Goal: Check status: Check status

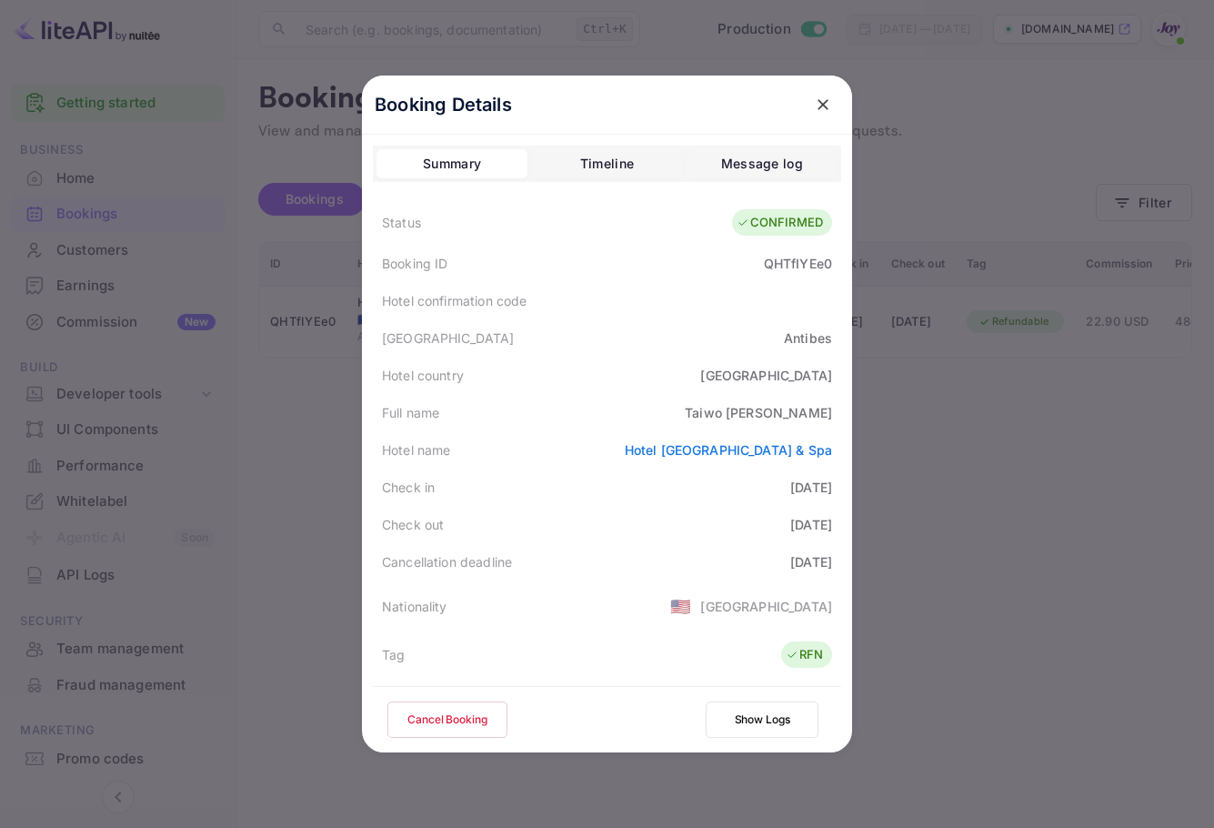
click at [817, 103] on icon "close" at bounding box center [823, 105] width 18 height 18
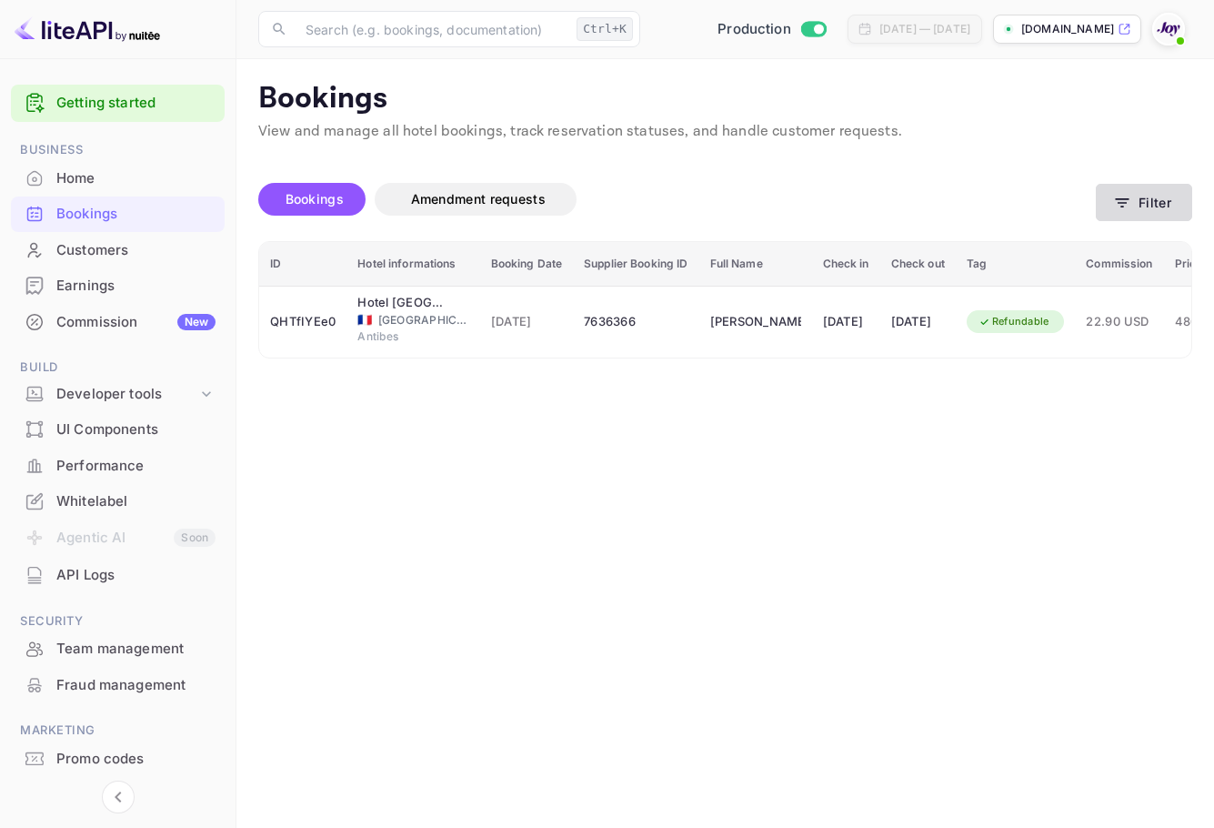
click at [1127, 202] on icon "button" at bounding box center [1122, 203] width 18 height 18
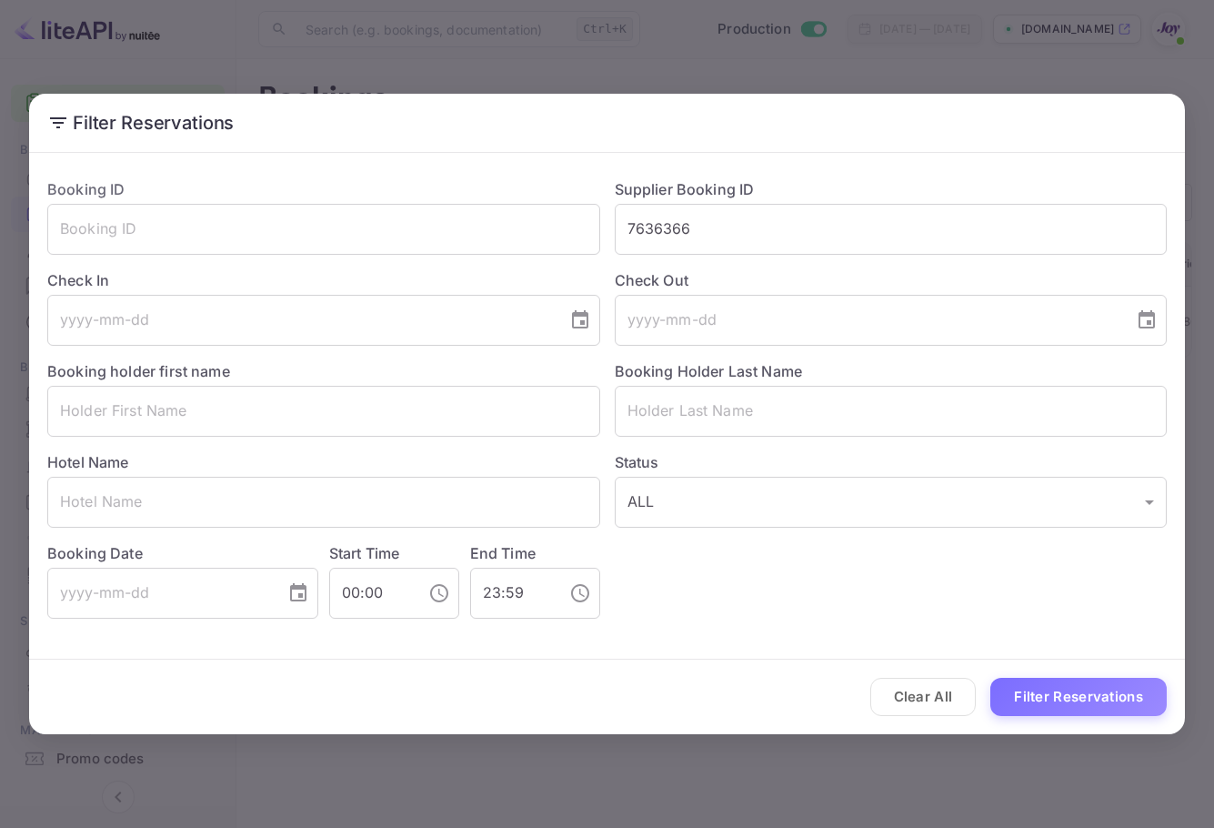
drag, startPoint x: 754, startPoint y: 227, endPoint x: 448, endPoint y: 195, distance: 308.2
click at [448, 195] on div "Booking ID ​ Supplier Booking ID 7636366 ​ Check In ​ Check Out ​ Booking holde…" at bounding box center [600, 391] width 1134 height 455
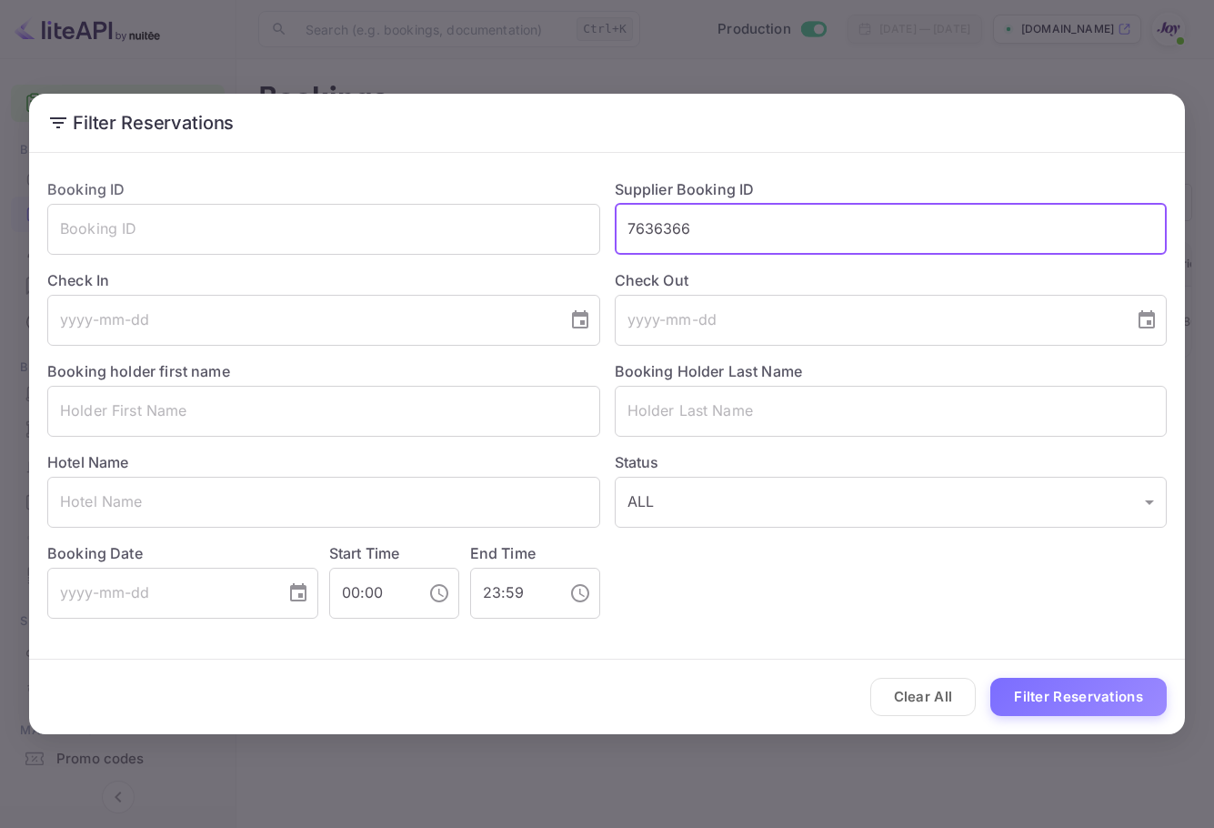
paste input "[PERSON_NAME]"
type input "7636366"
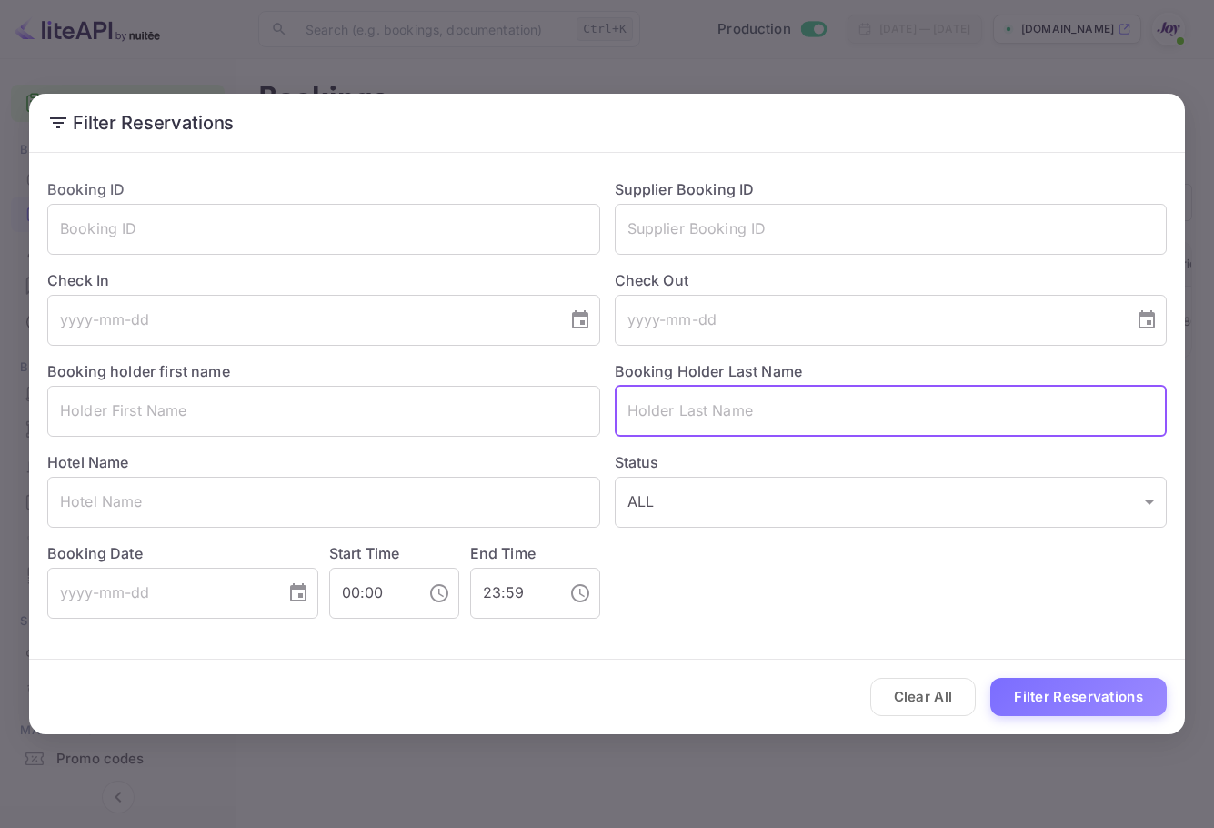
click at [729, 403] on input "text" at bounding box center [891, 411] width 553 height 51
paste input "[PERSON_NAME]"
type input "[PERSON_NAME]"
click at [1085, 685] on button "Filter Reservations" at bounding box center [1079, 697] width 176 height 39
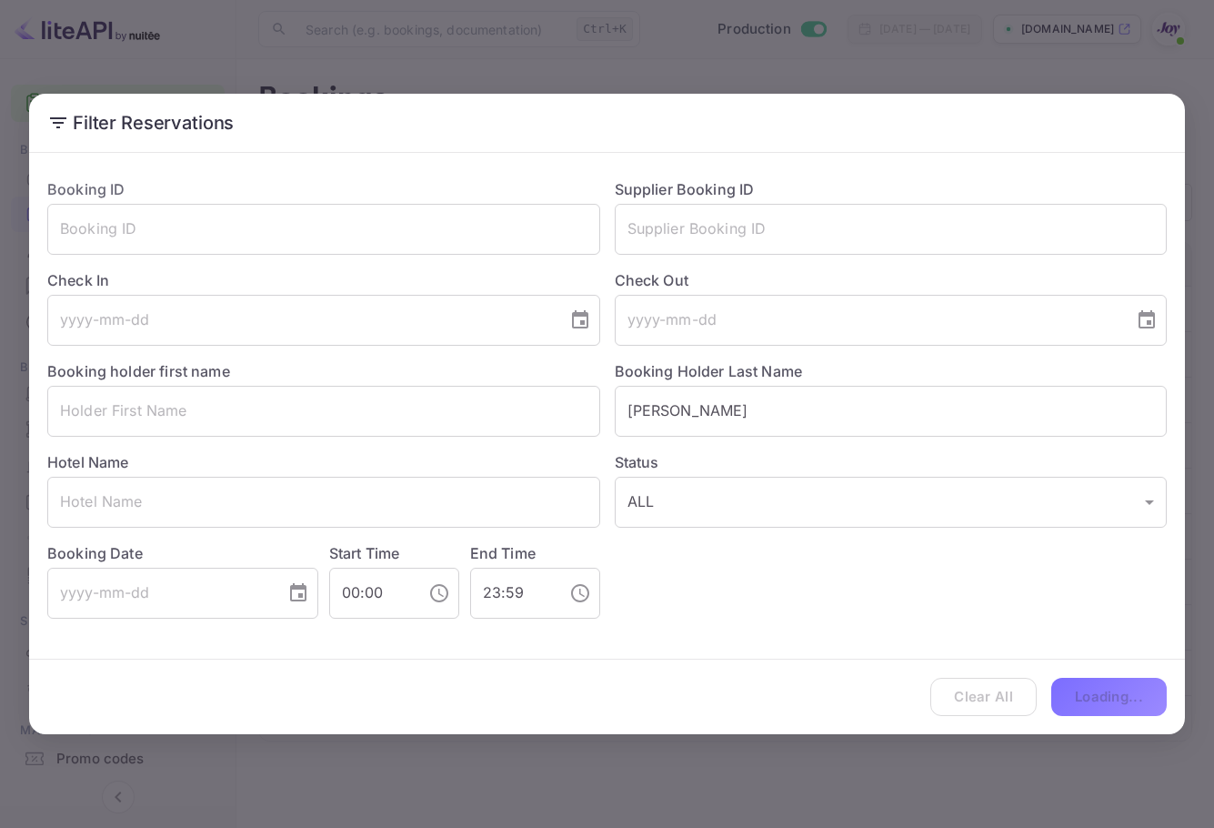
click at [1100, 700] on div "Clear All Loading..." at bounding box center [607, 698] width 1156 height 76
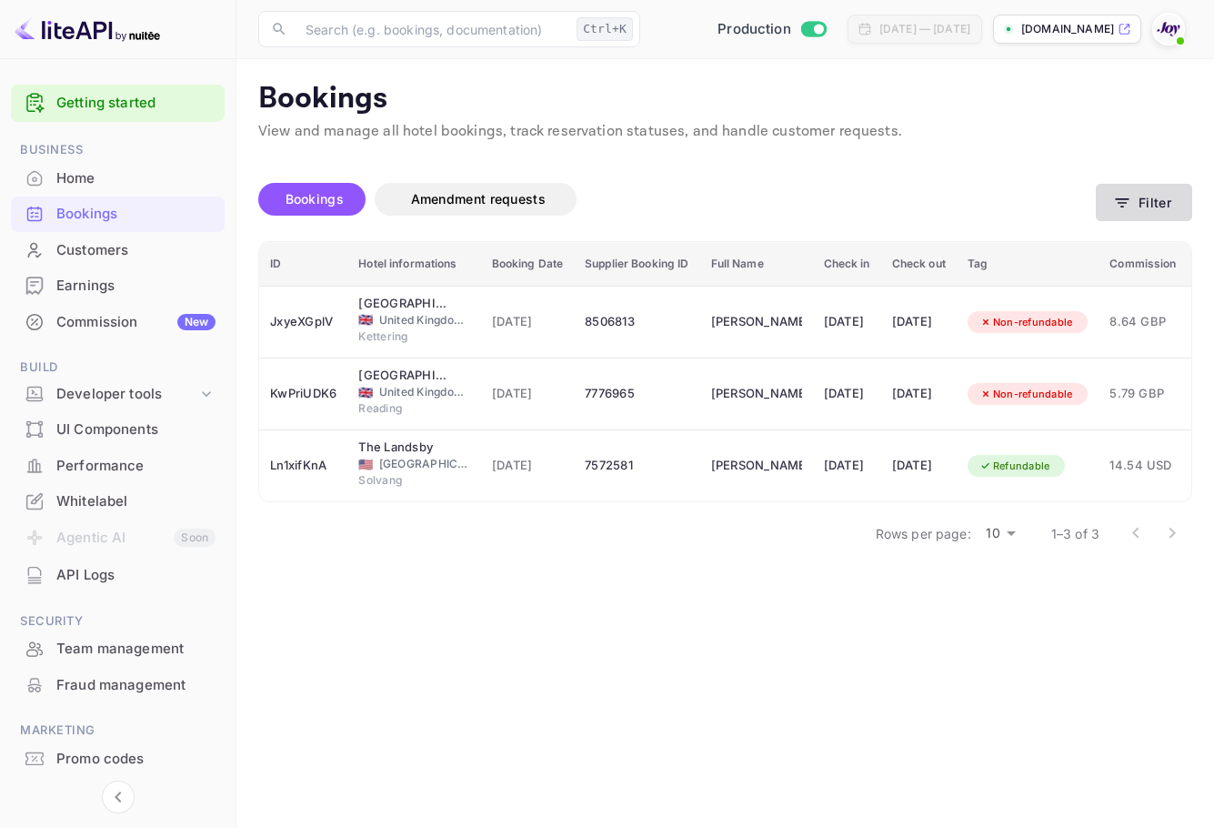
click at [1135, 208] on button "Filter" at bounding box center [1144, 202] width 96 height 37
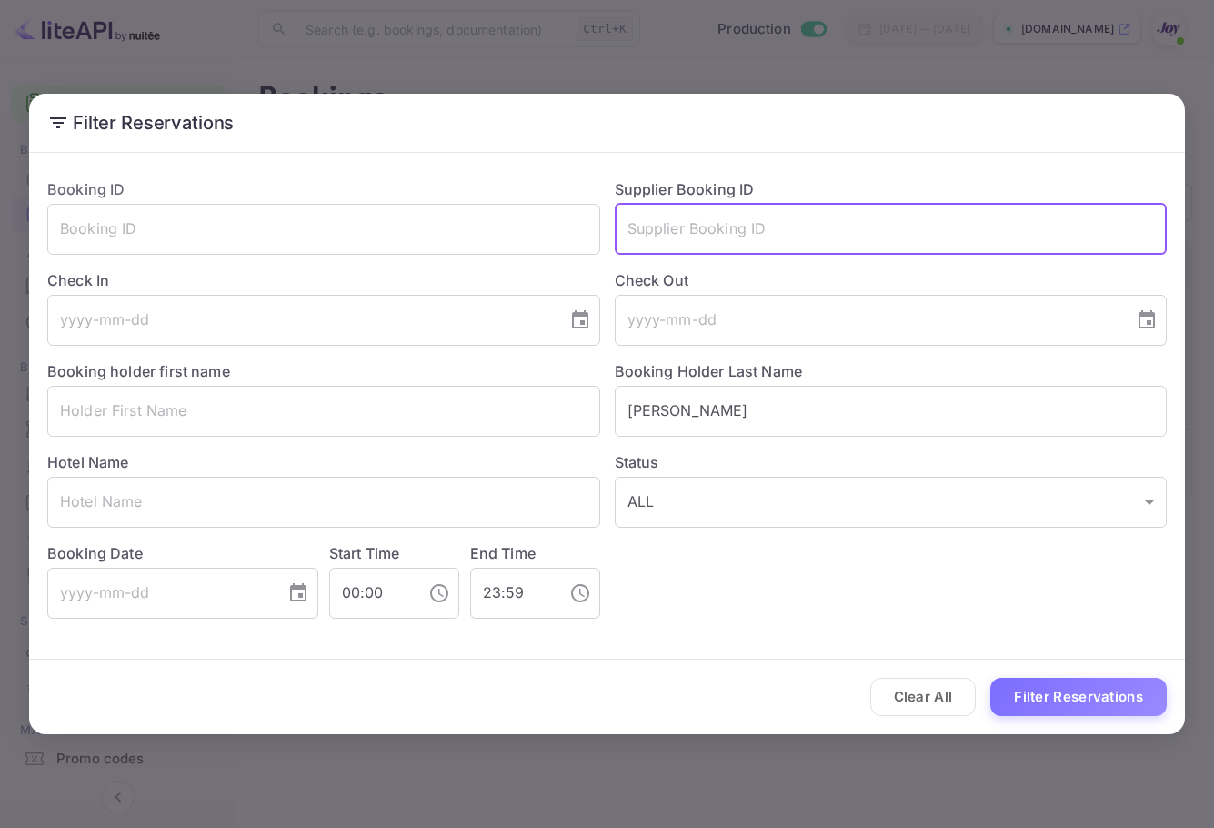
drag, startPoint x: 703, startPoint y: 241, endPoint x: 710, endPoint y: 384, distance: 143.0
click at [703, 242] on input "text" at bounding box center [891, 229] width 553 height 51
click at [620, 397] on input "[PERSON_NAME]" at bounding box center [891, 411] width 553 height 51
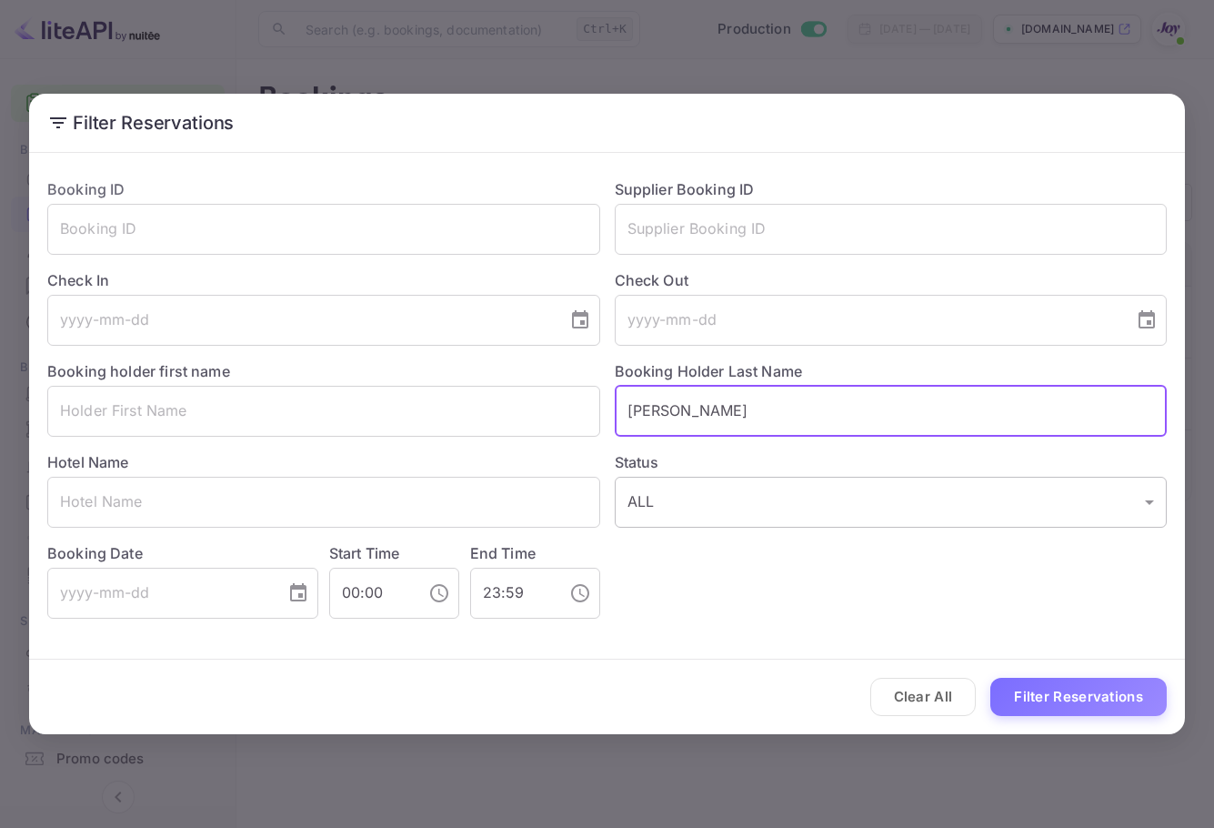
paste input "Ki"
type input "[PERSON_NAME]"
click at [991, 678] on button "Filter Reservations" at bounding box center [1079, 697] width 176 height 39
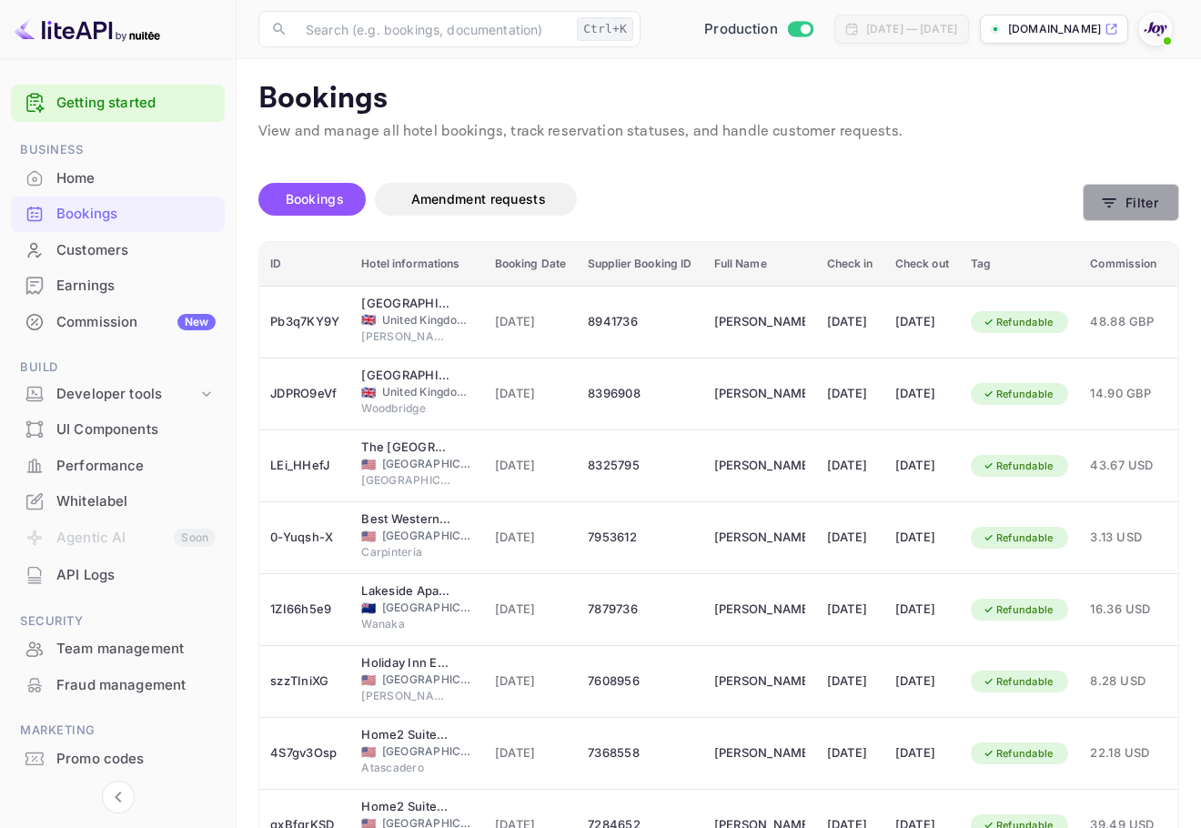
click at [1127, 207] on button "Filter" at bounding box center [1131, 202] width 96 height 37
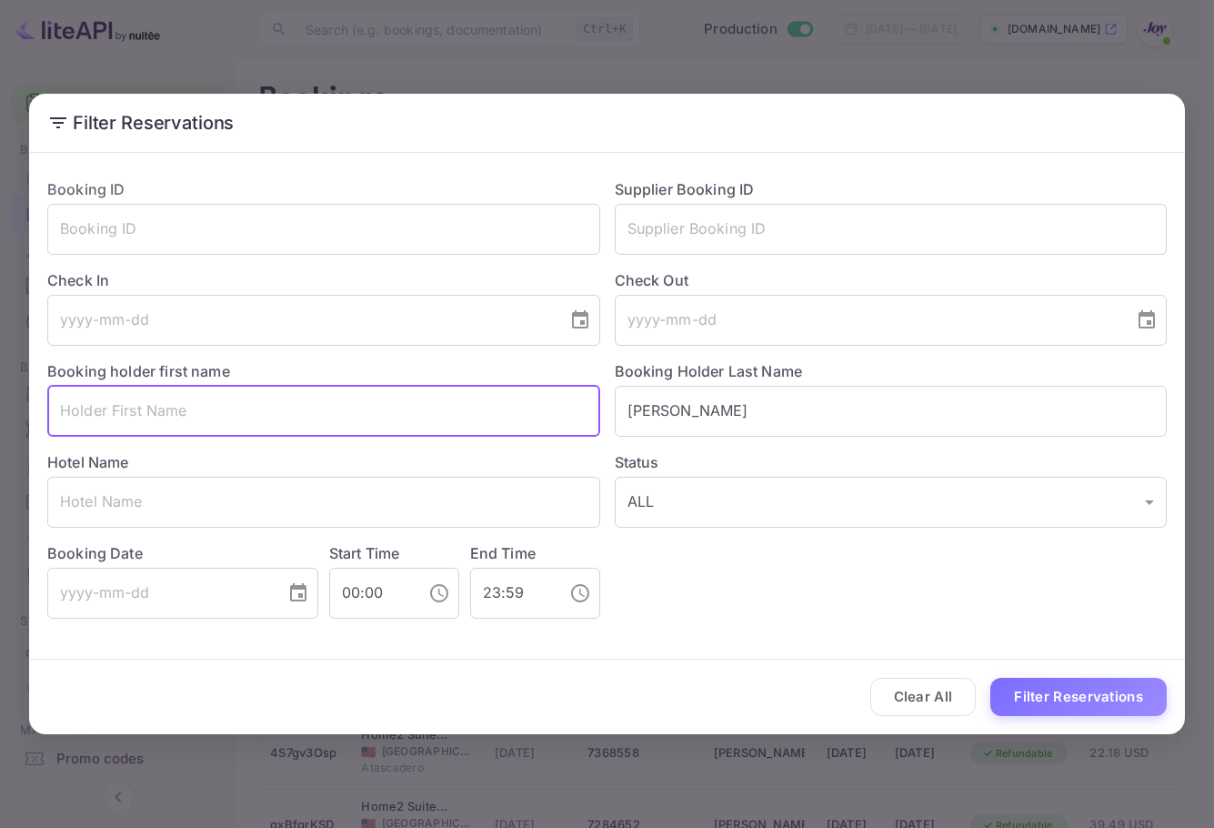
click at [473, 423] on input "text" at bounding box center [323, 411] width 553 height 51
type input "nastassia"
click at [991, 678] on button "Filter Reservations" at bounding box center [1079, 697] width 176 height 39
drag, startPoint x: 688, startPoint y: 411, endPoint x: 437, endPoint y: 415, distance: 251.1
click at [437, 416] on div "Booking ID ​ Supplier Booking ID ​ Check In ​ Check Out ​ Booking holder first …" at bounding box center [600, 391] width 1134 height 455
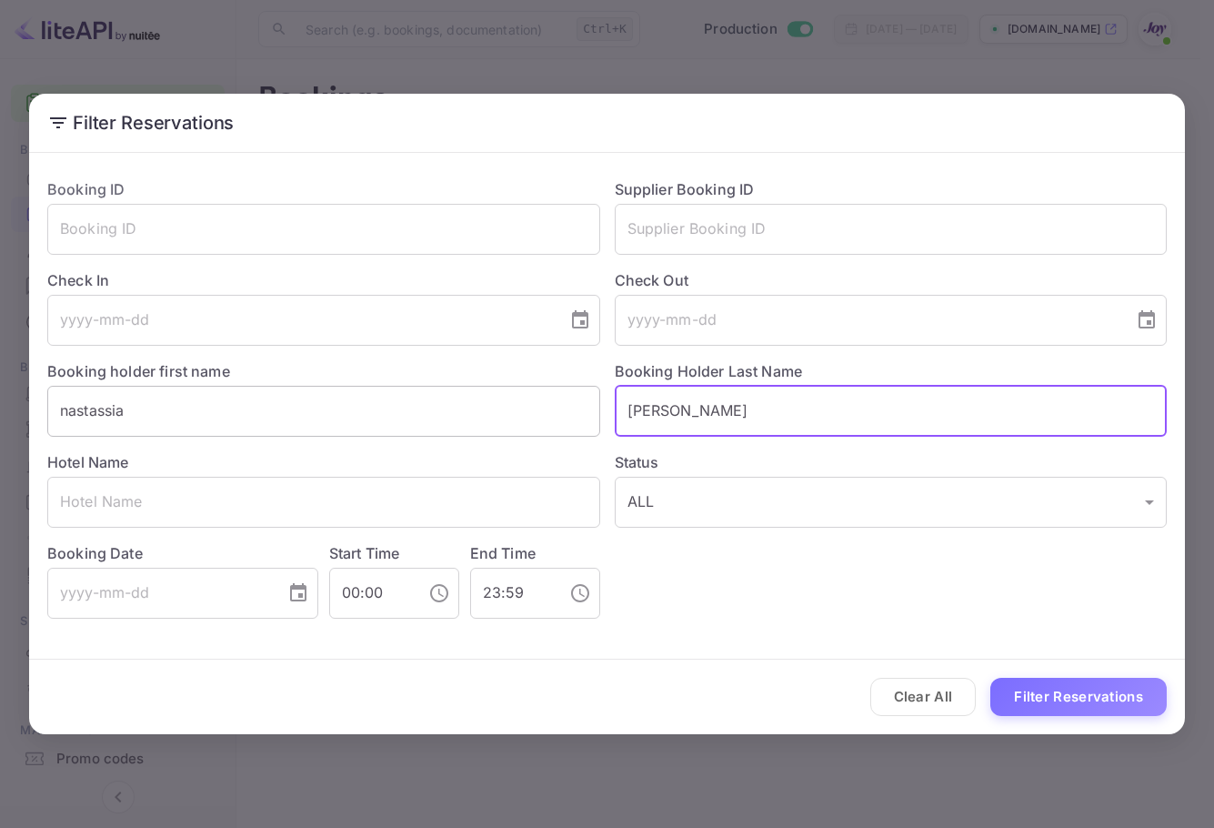
paste input "[PERSON_NAME]"
type input "[PERSON_NAME]"
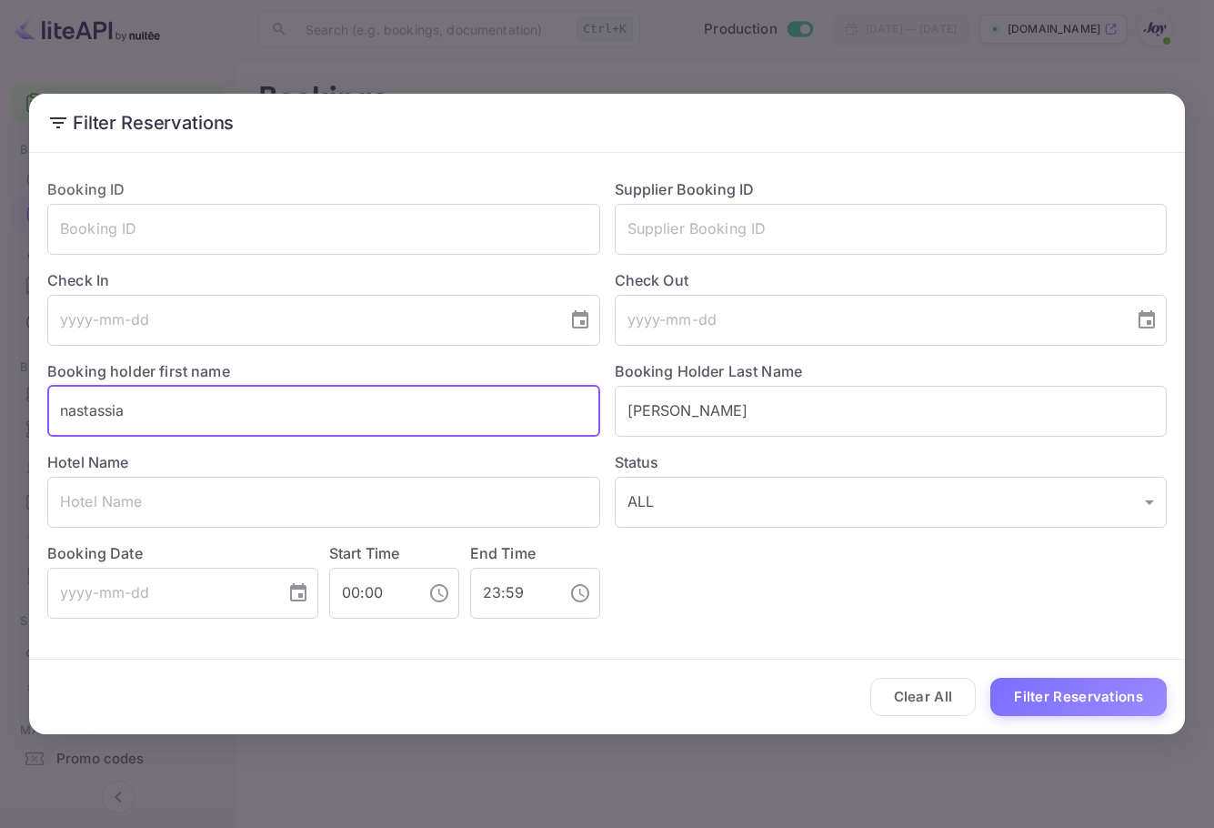
drag, startPoint x: 385, startPoint y: 420, endPoint x: 3, endPoint y: 428, distance: 382.1
click at [3, 428] on div "Filter Reservations Booking ID ​ Supplier Booking ID ​ Check In ​ Check Out ​ B…" at bounding box center [607, 414] width 1214 height 828
click at [1137, 702] on button "Filter Reservations" at bounding box center [1079, 697] width 176 height 39
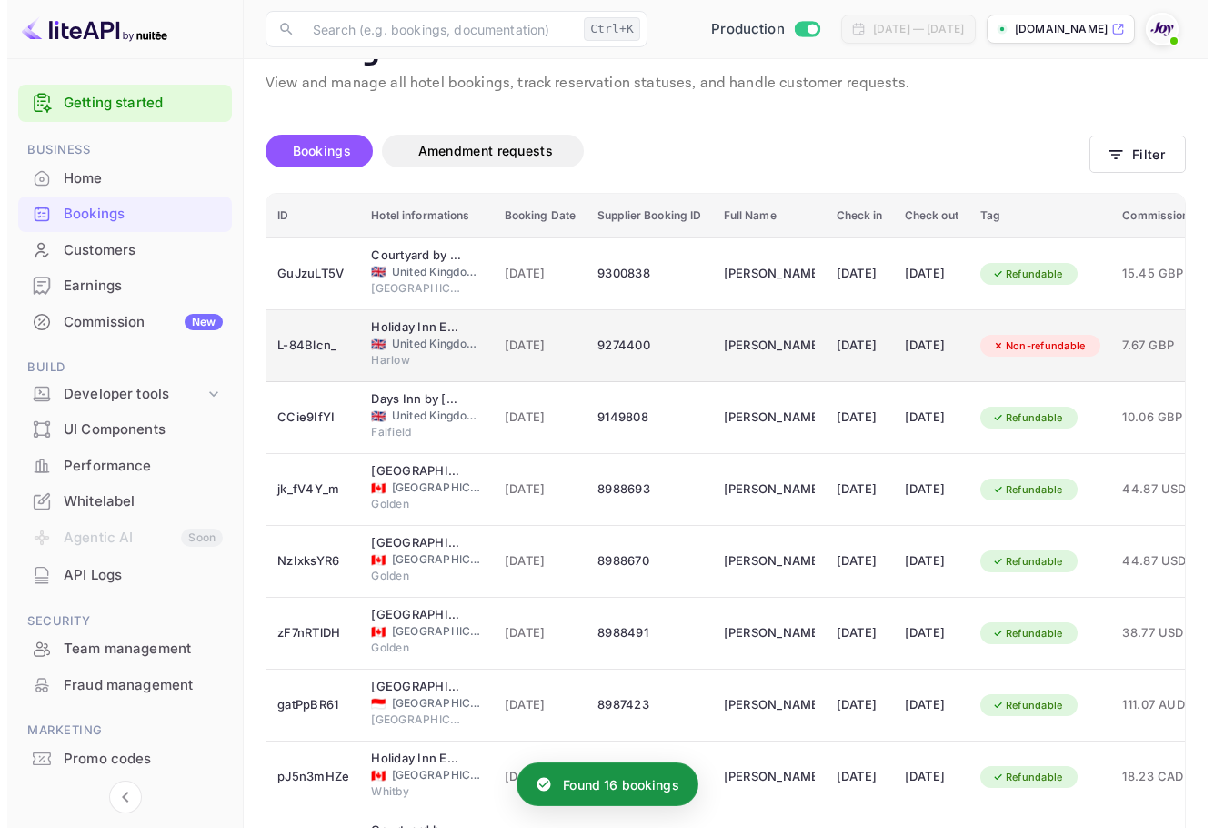
scroll to position [91, 0]
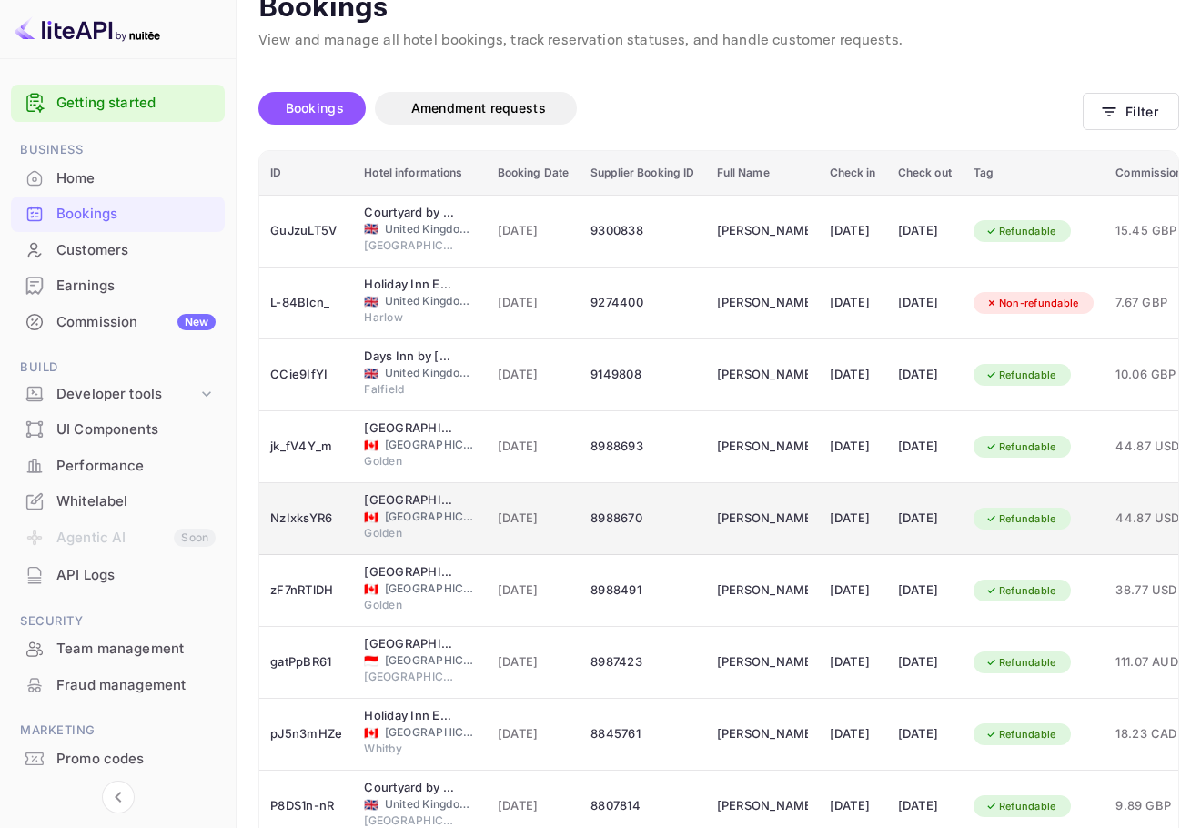
click at [488, 505] on td "[DATE]" at bounding box center [534, 519] width 94 height 72
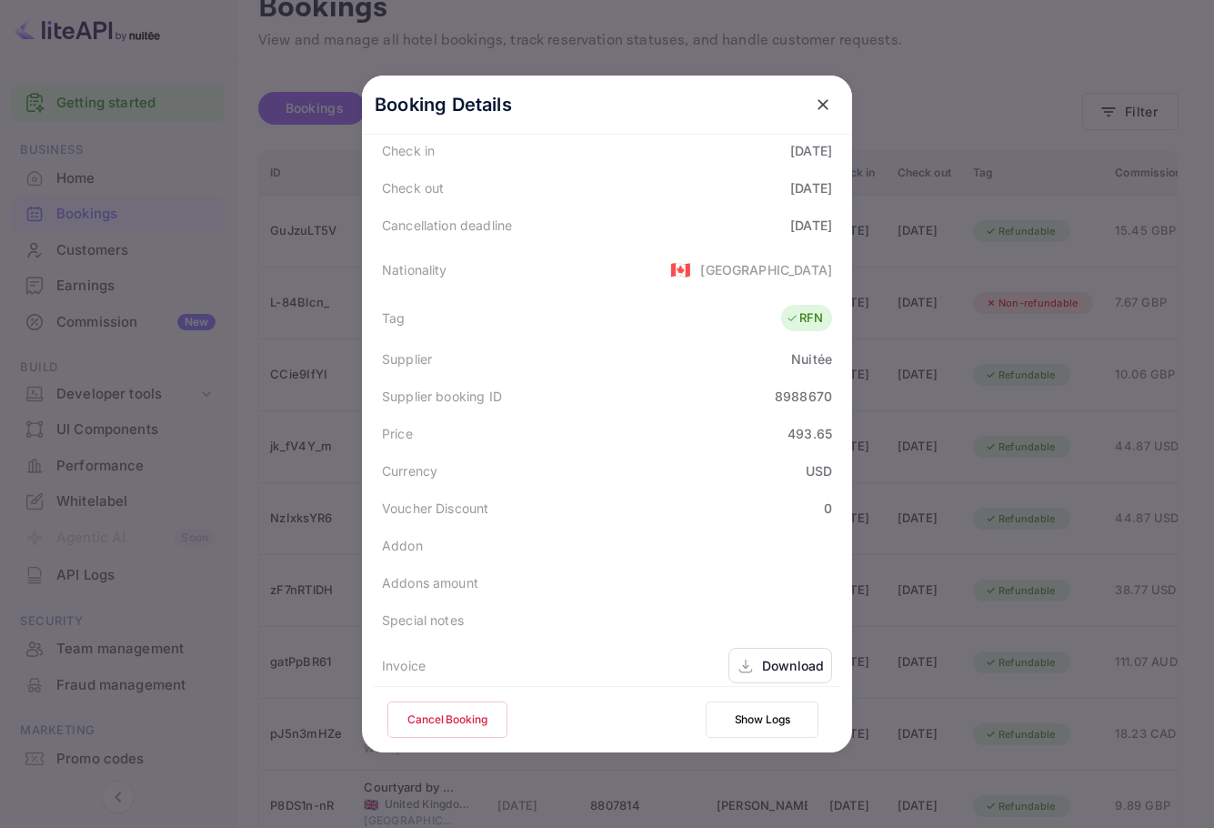
scroll to position [404, 0]
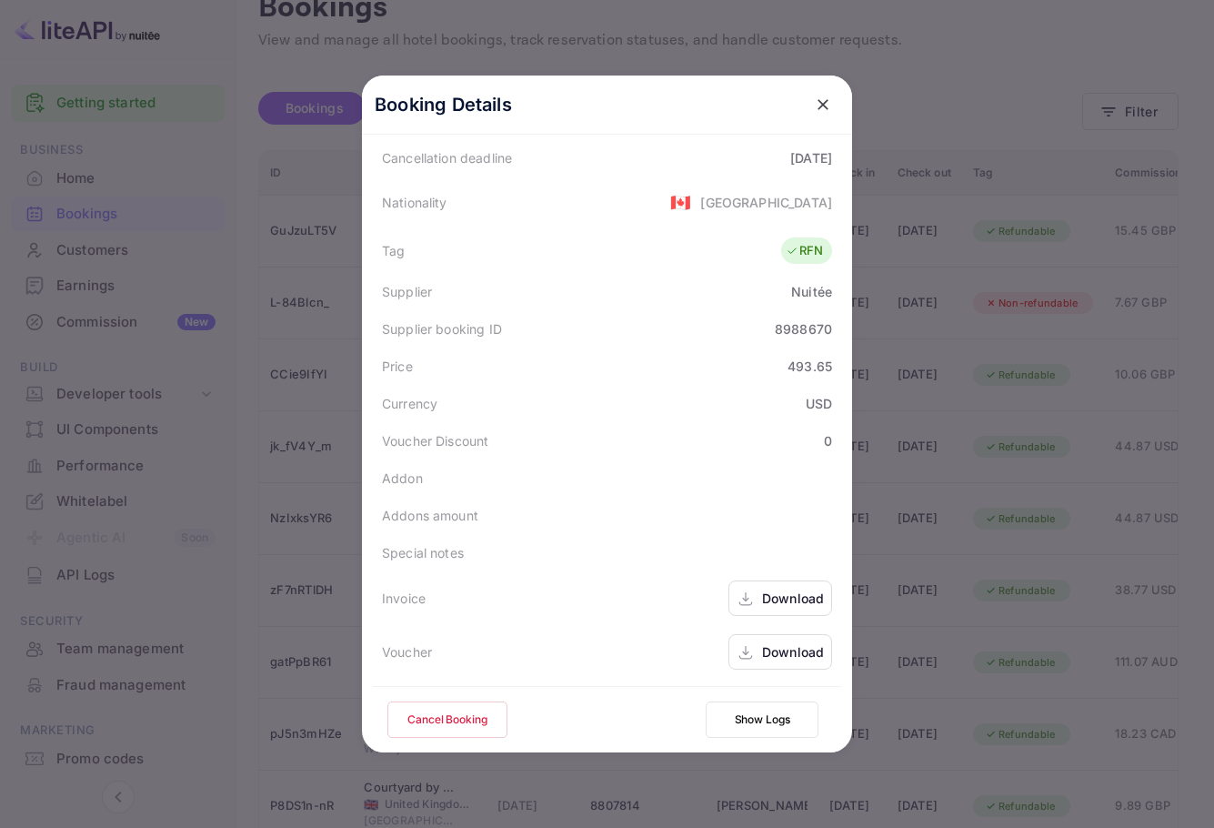
click at [776, 649] on div "Download" at bounding box center [793, 651] width 62 height 19
click at [833, 104] on div "Booking Details" at bounding box center [607, 105] width 490 height 59
click at [822, 104] on icon "close" at bounding box center [823, 105] width 18 height 18
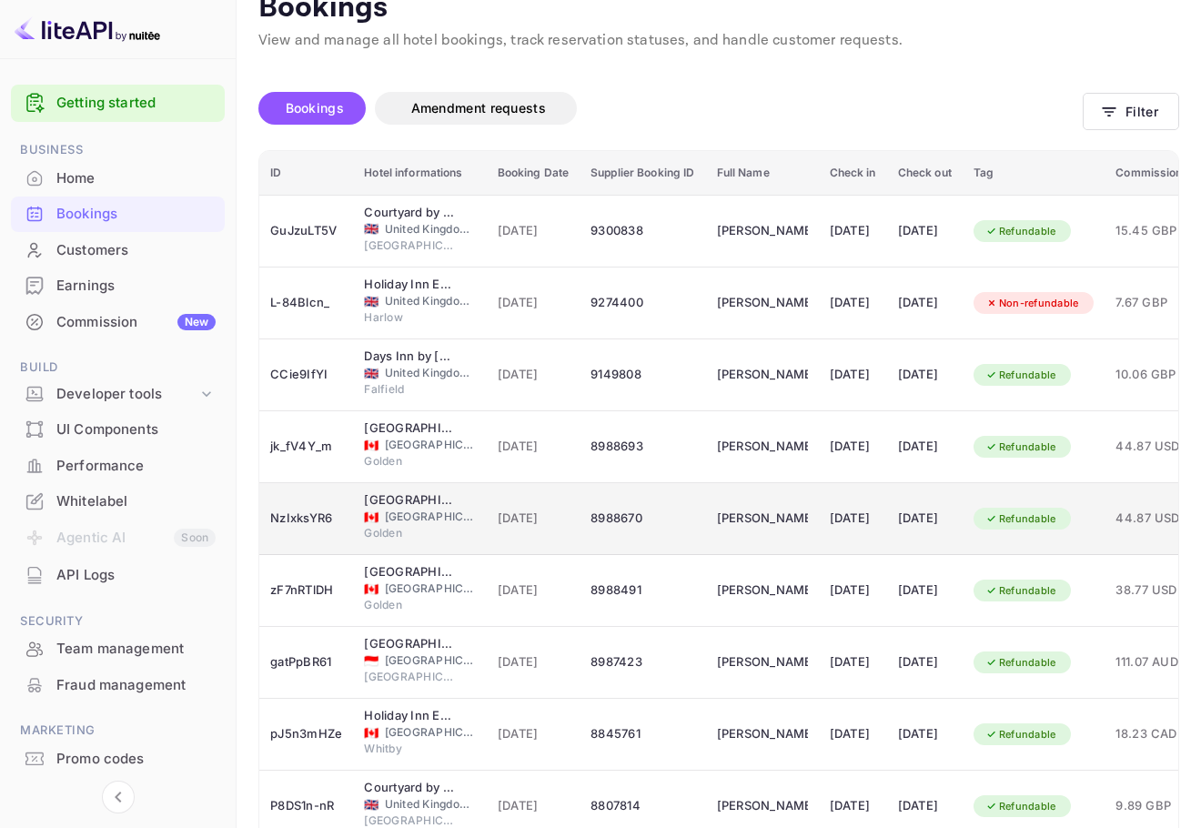
click at [762, 519] on div "[PERSON_NAME]" at bounding box center [762, 518] width 91 height 29
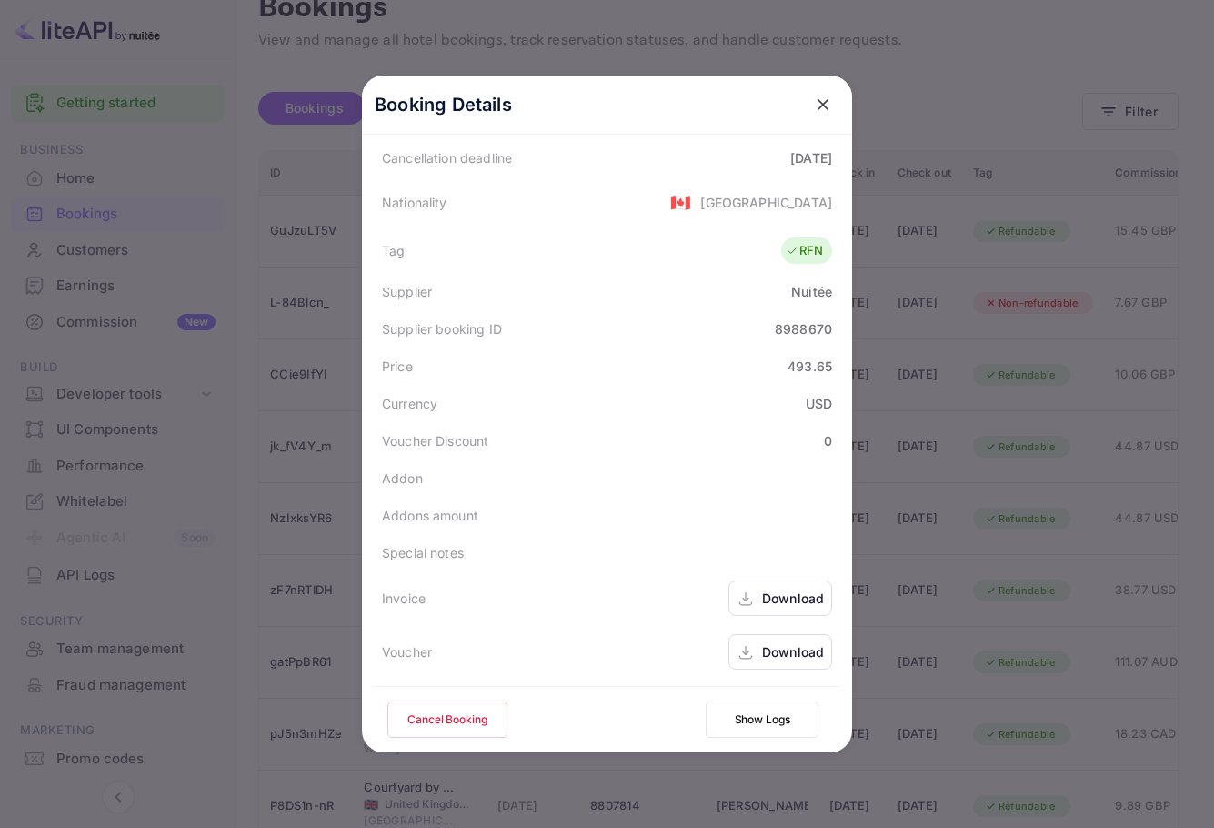
click at [781, 652] on div "Download" at bounding box center [793, 651] width 62 height 19
click at [882, 309] on div "Booking Details Summary Timeline Message log Status CONFIRMED Booking ID NzIxks…" at bounding box center [607, 414] width 549 height 828
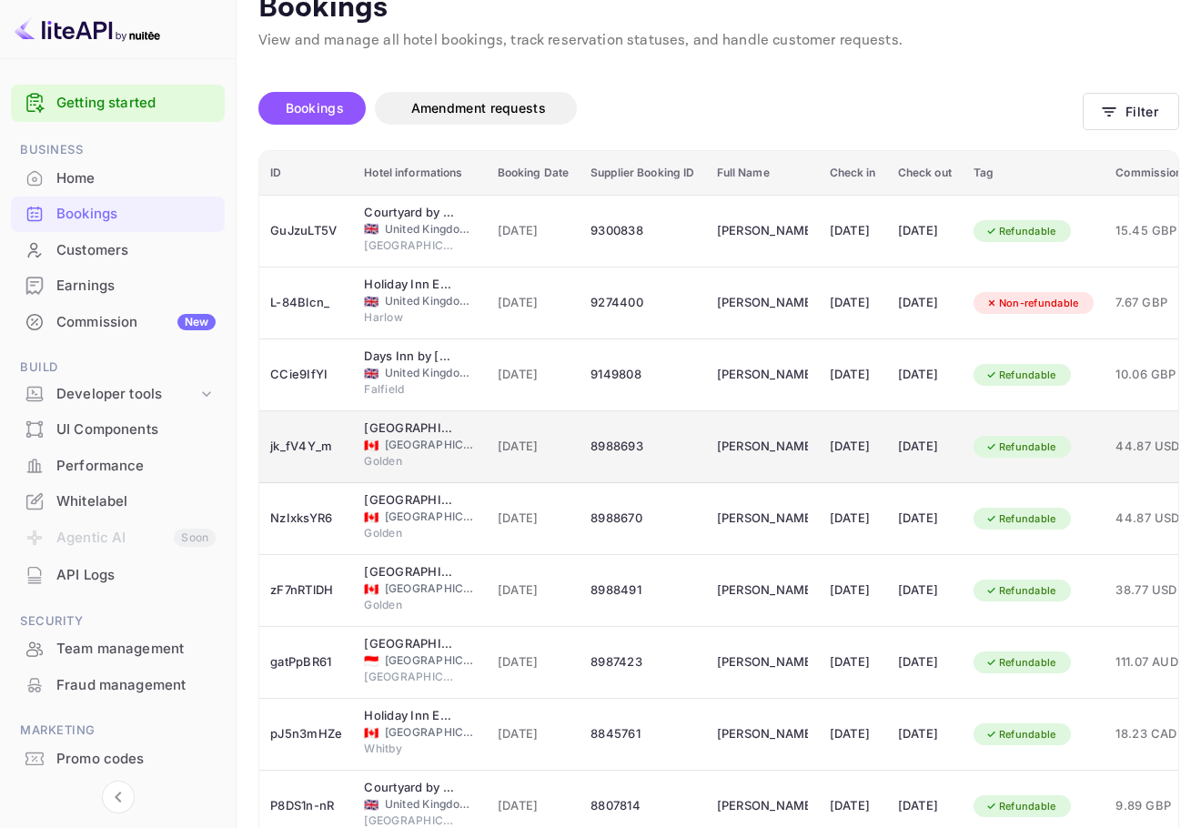
click at [870, 448] on div "[DATE]" at bounding box center [853, 446] width 46 height 29
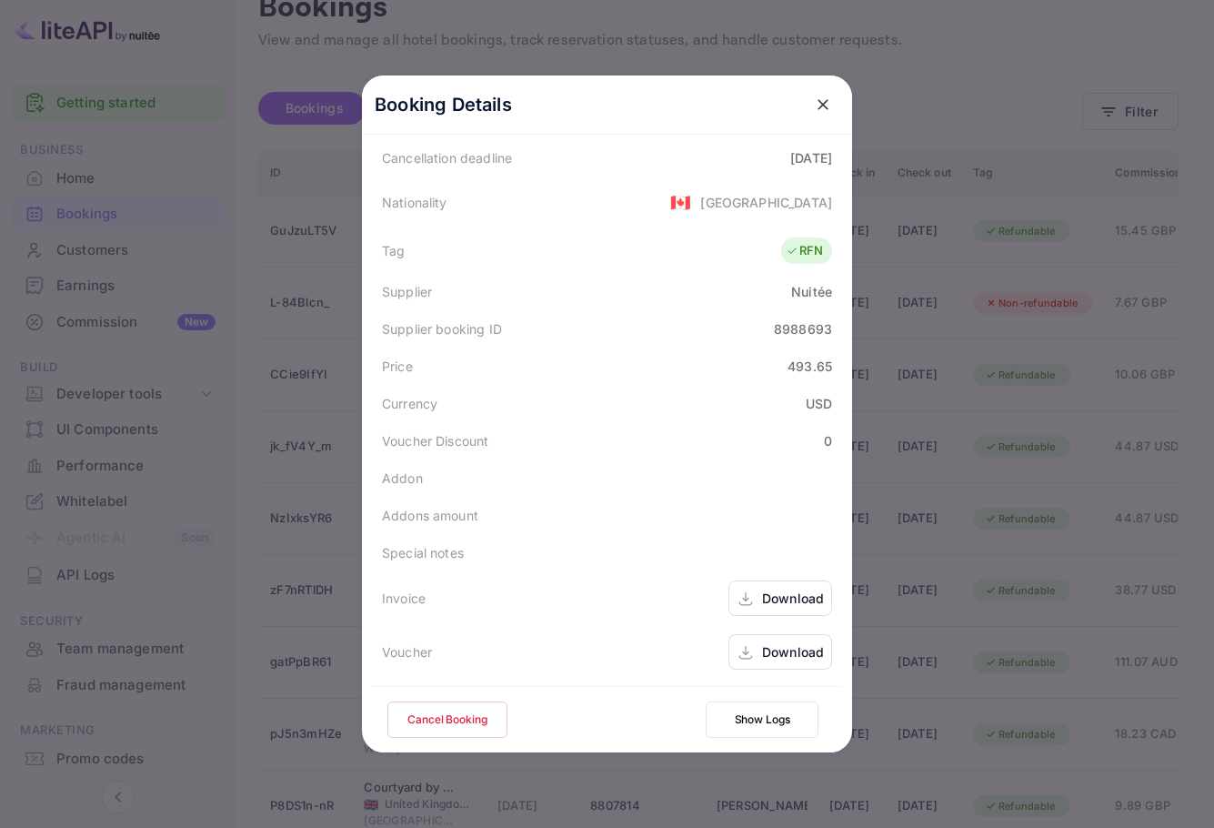
click at [781, 633] on div "Voucher Download" at bounding box center [607, 652] width 469 height 54
click at [781, 638] on div "Download" at bounding box center [781, 651] width 104 height 35
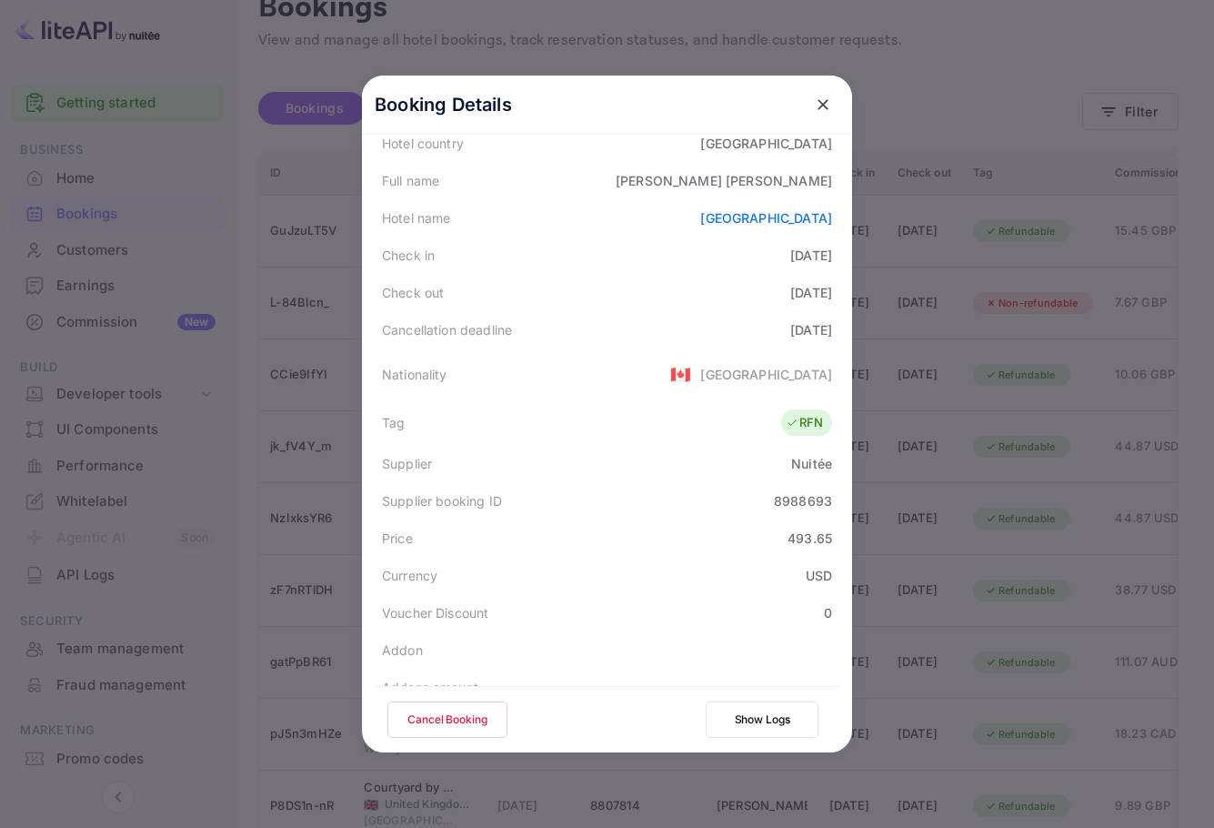
scroll to position [0, 0]
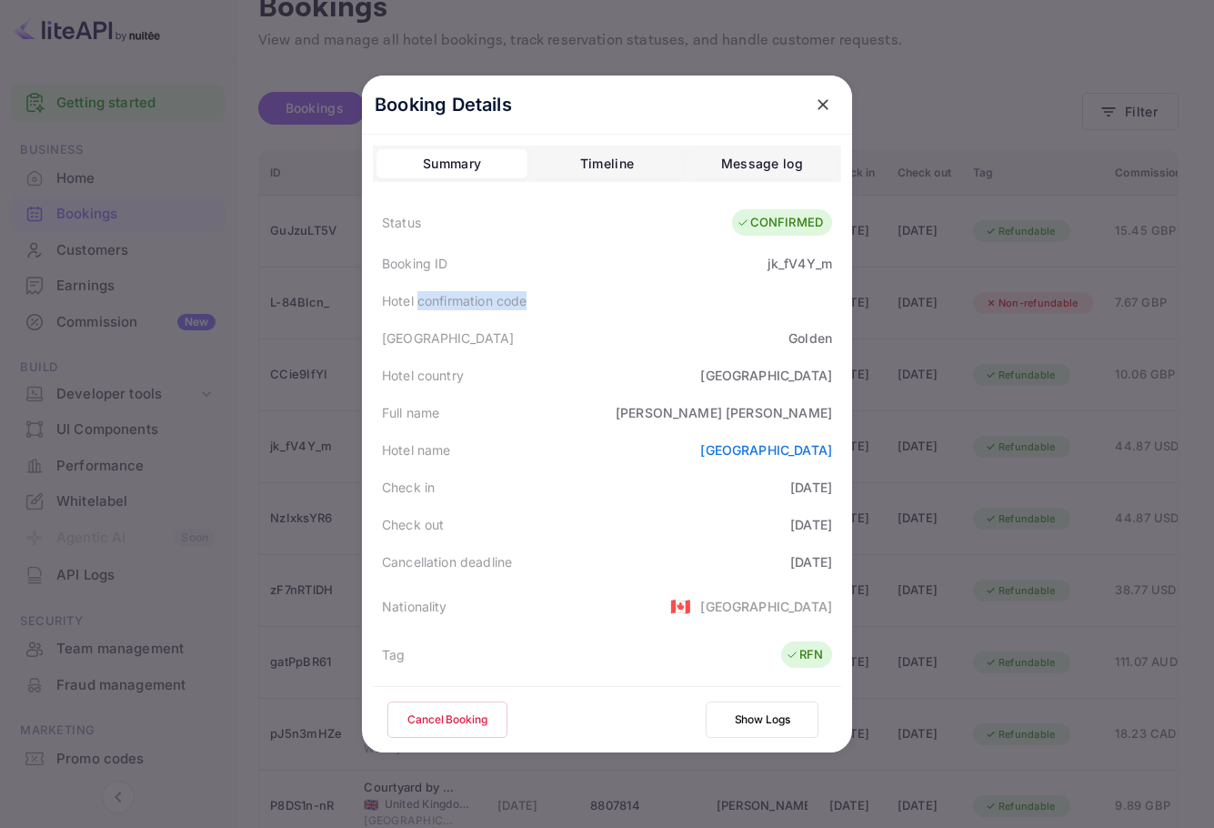
drag, startPoint x: 588, startPoint y: 309, endPoint x: 398, endPoint y: 304, distance: 190.2
click at [401, 304] on div "Hotel confirmation code" at bounding box center [607, 300] width 469 height 37
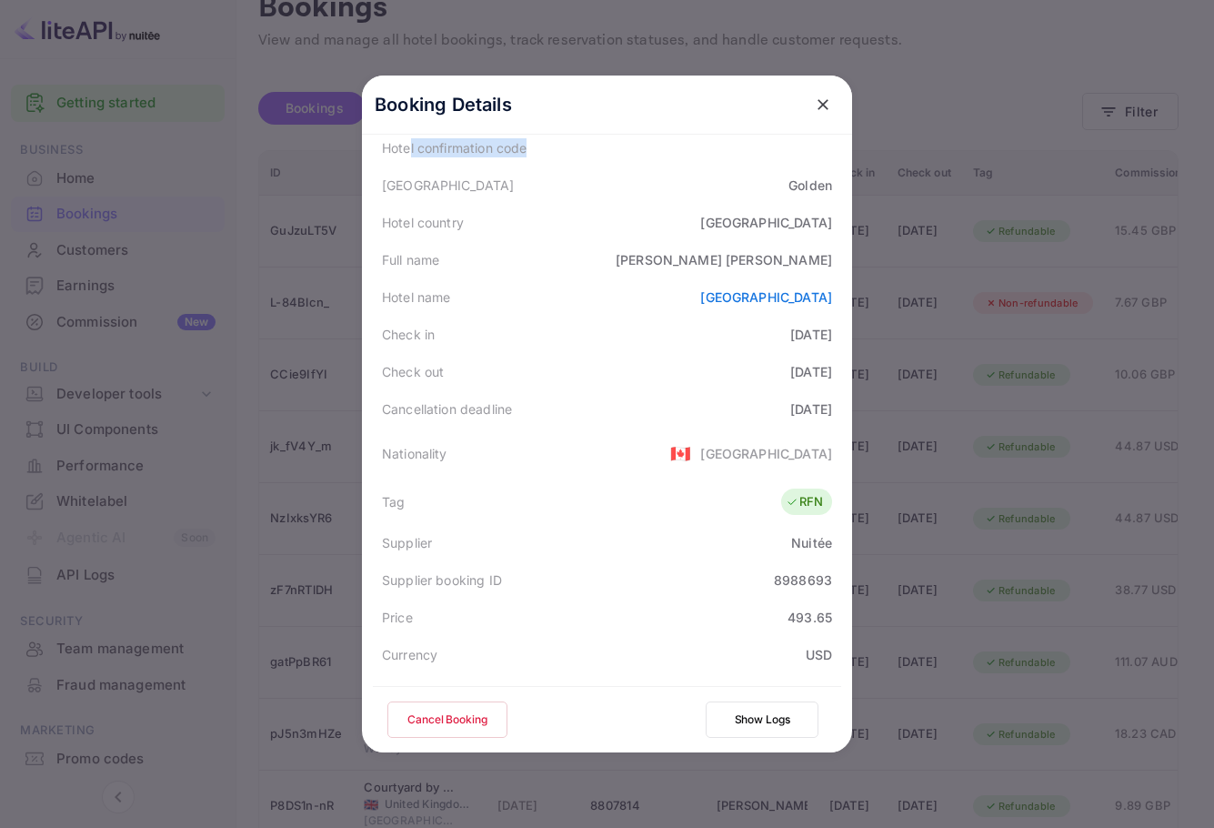
scroll to position [404, 0]
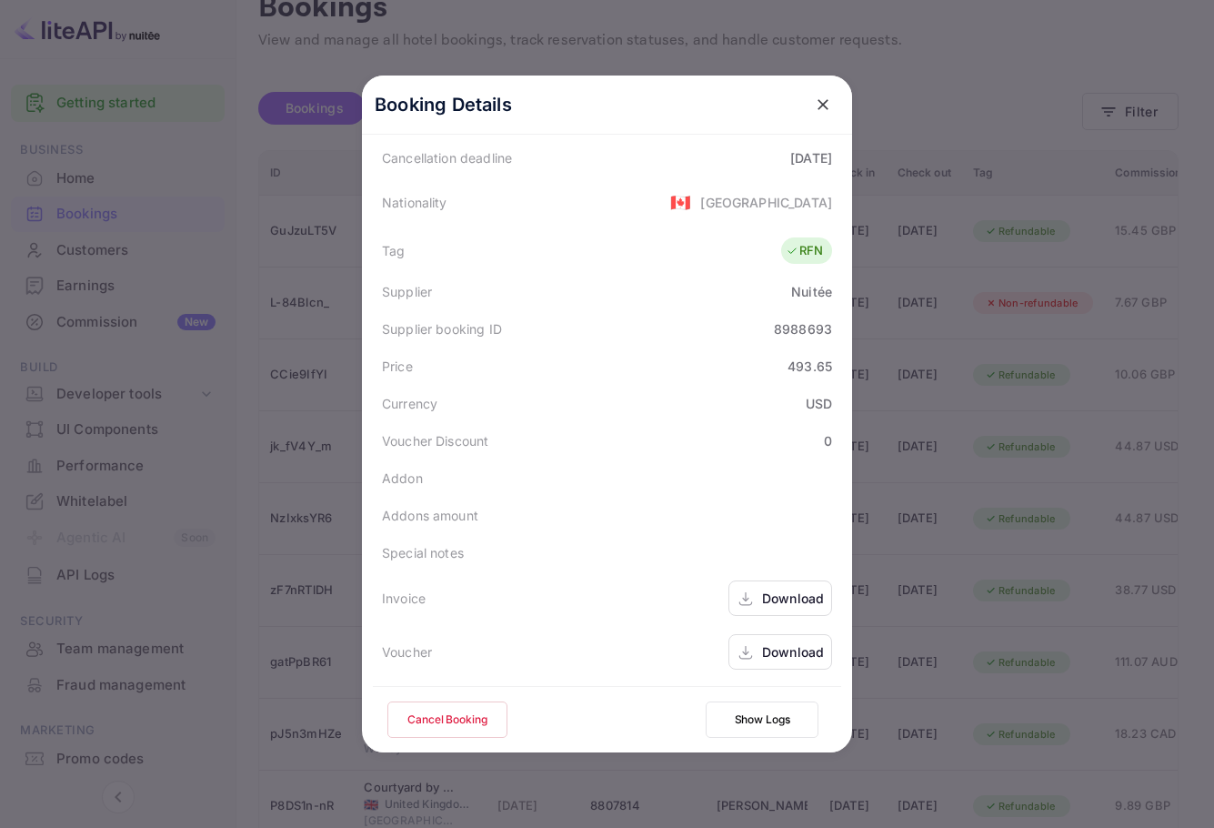
click at [766, 658] on div "Download" at bounding box center [793, 651] width 62 height 19
